Goal: Information Seeking & Learning: Check status

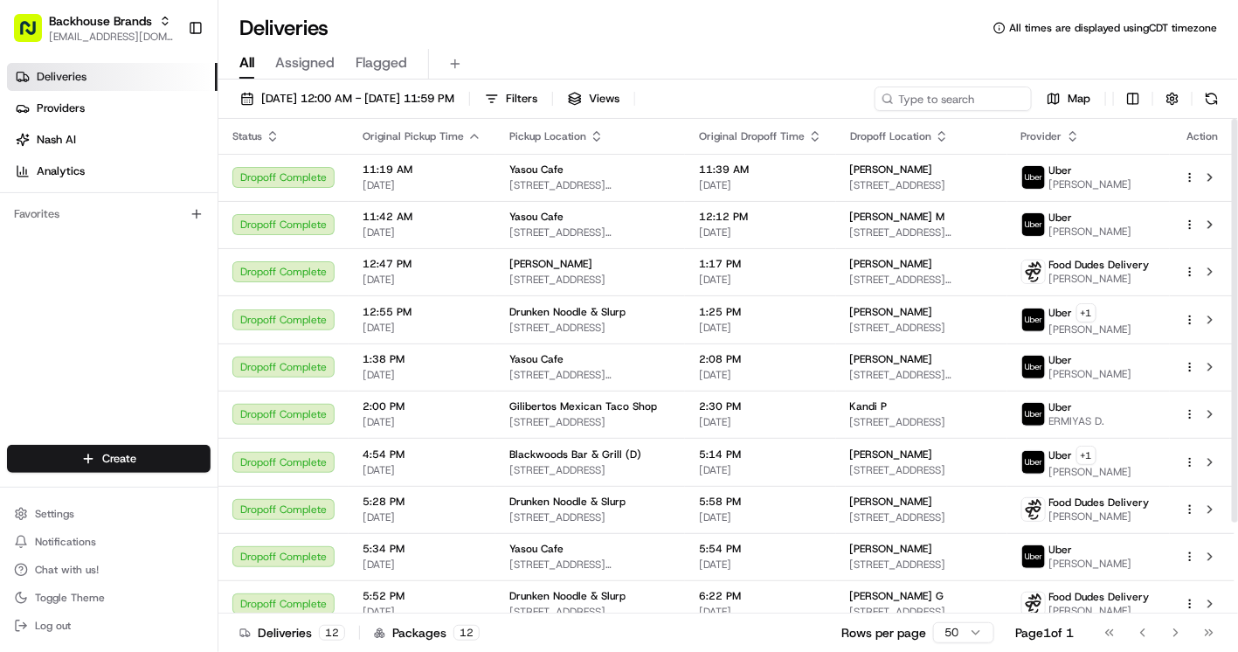
click at [473, 136] on icon "button" at bounding box center [474, 136] width 7 height 3
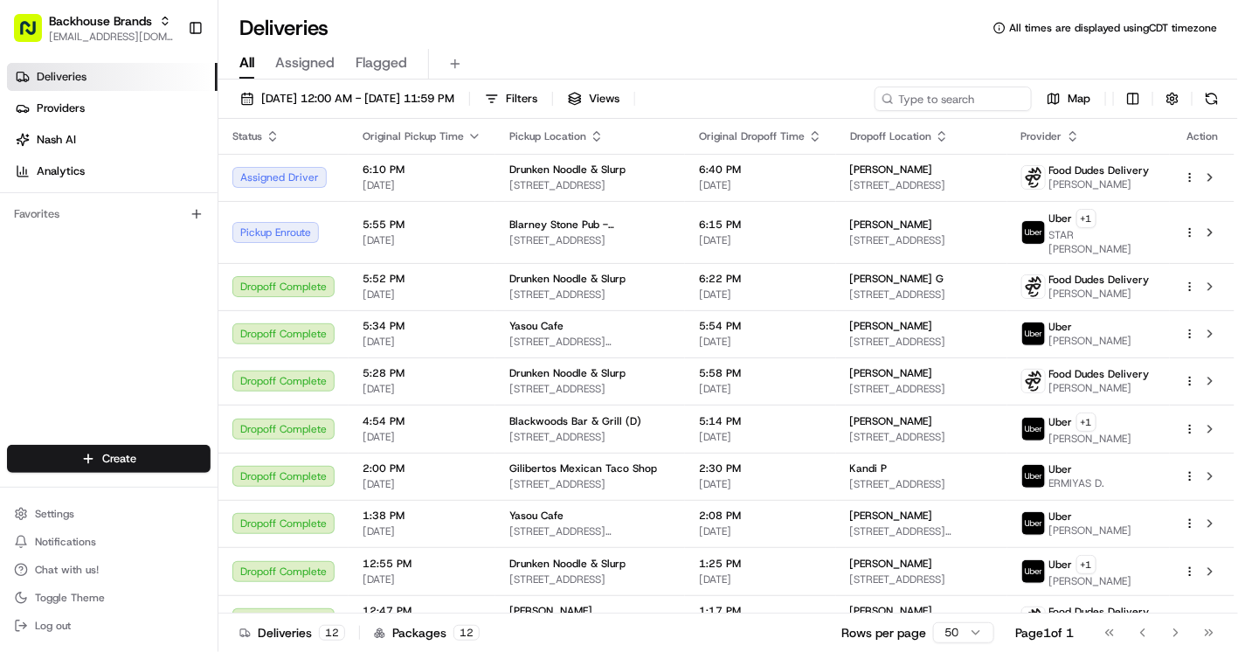
click at [990, 49] on div "All Assigned Flagged" at bounding box center [727, 64] width 1019 height 31
click at [901, 59] on div "All Assigned Flagged" at bounding box center [727, 64] width 1019 height 31
click at [103, 320] on div "Deliveries Providers [PERSON_NAME] Analytics Favorites" at bounding box center [108, 255] width 217 height 399
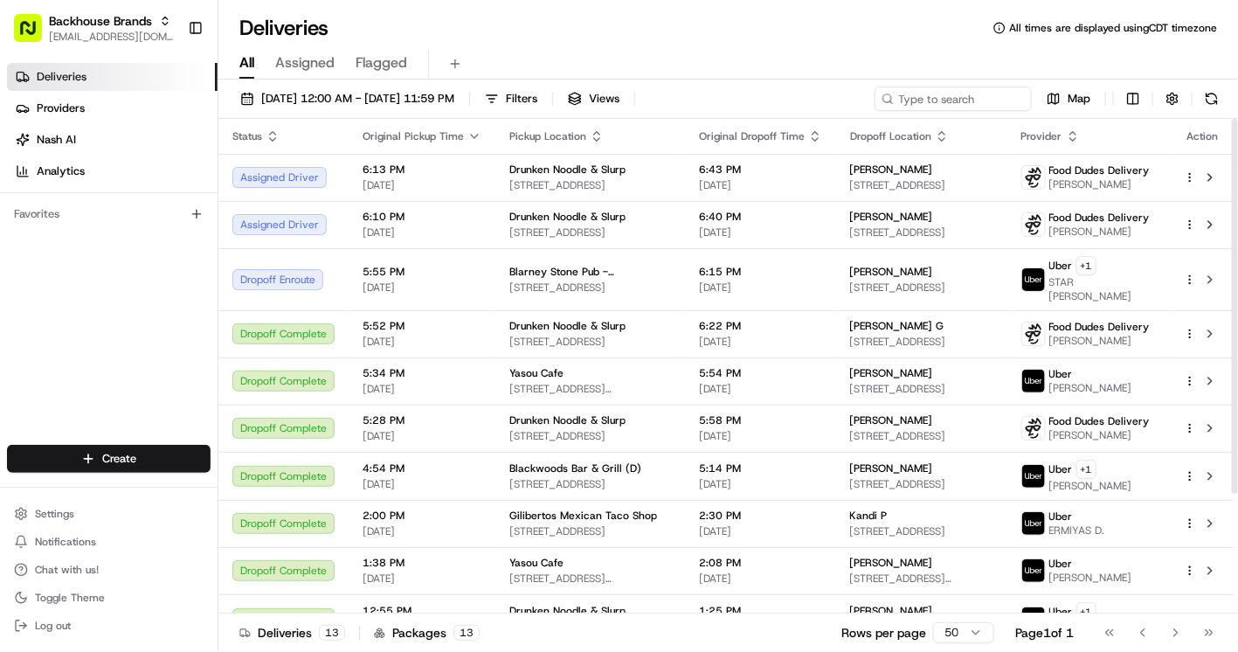
click at [169, 254] on div "Deliveries Providers [PERSON_NAME] Analytics Favorites" at bounding box center [108, 255] width 217 height 399
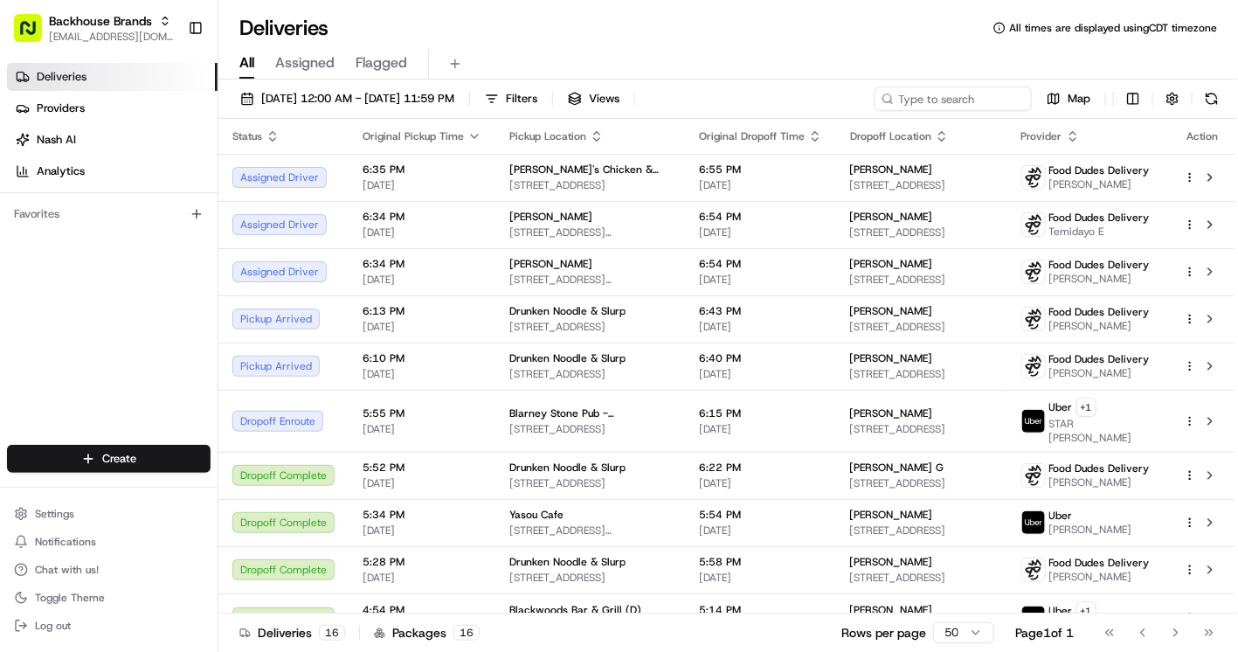
click at [990, 63] on div "All Assigned Flagged" at bounding box center [727, 64] width 1019 height 31
click at [163, 386] on div "Deliveries Providers [PERSON_NAME] Analytics Favorites" at bounding box center [108, 255] width 217 height 399
click at [164, 382] on div "Deliveries Providers [PERSON_NAME] Analytics Favorites" at bounding box center [108, 255] width 217 height 399
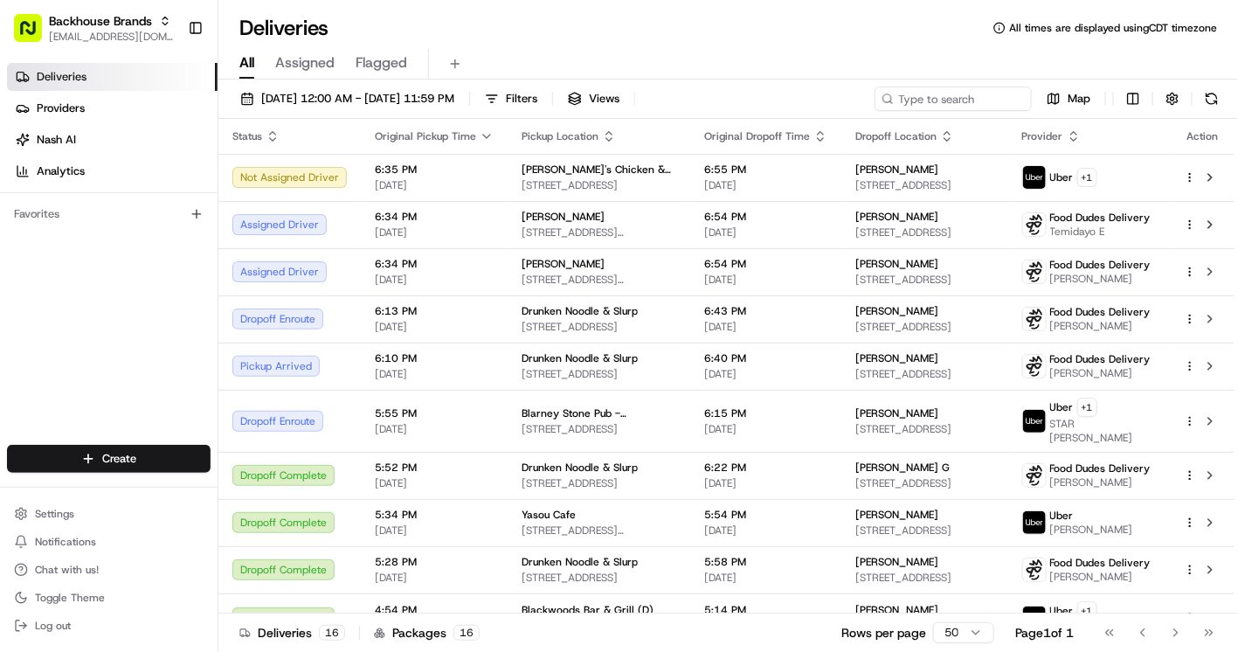
click at [990, 59] on div "All Assigned Flagged" at bounding box center [727, 64] width 1019 height 31
click at [990, 57] on div "All Assigned Flagged" at bounding box center [727, 64] width 1019 height 31
